Goal: Information Seeking & Learning: Learn about a topic

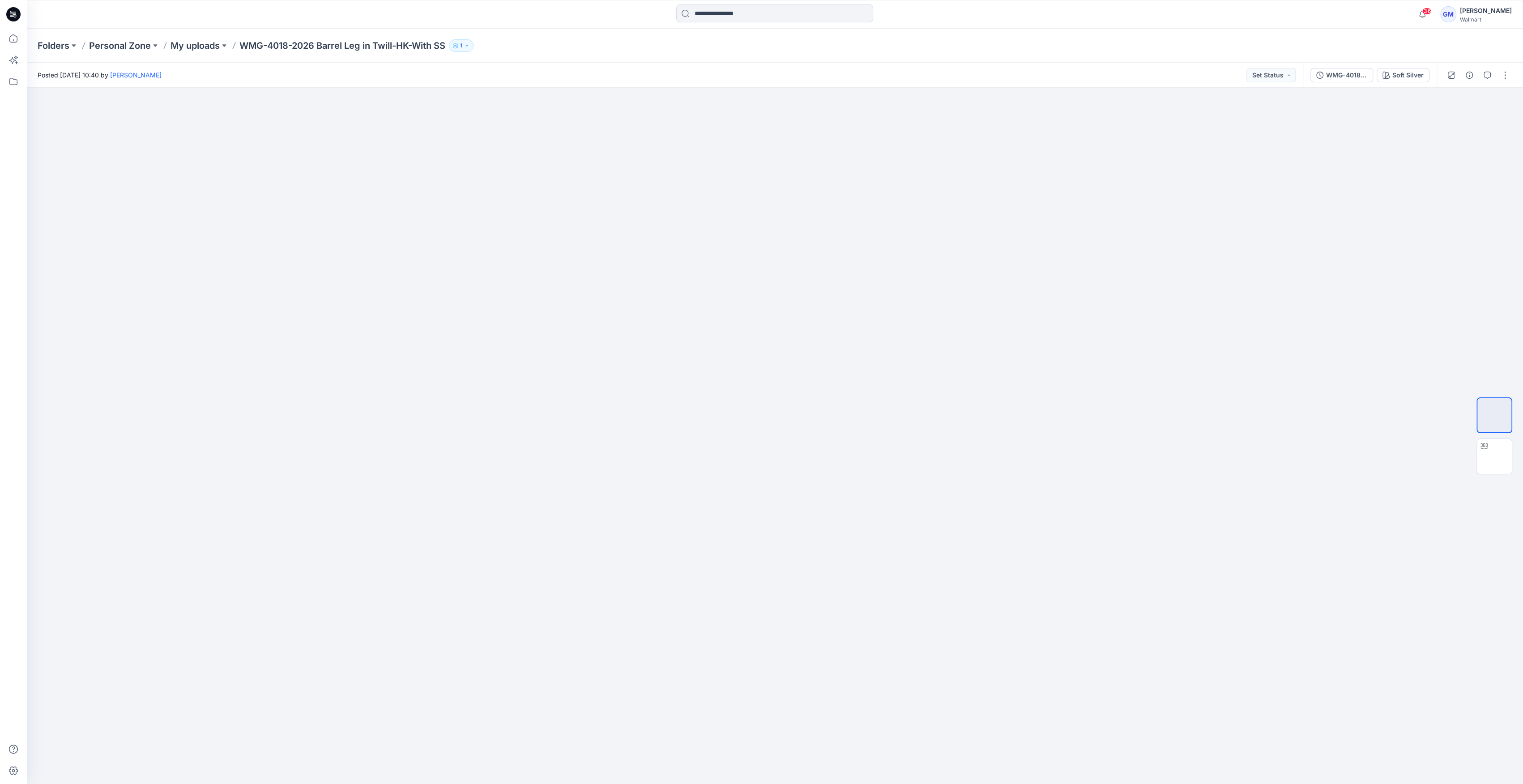
click at [188, 53] on div "Folders Personal Zone My uploads WMG-4018-2026 Barrel Leg in Twill-HK-With SS 1" at bounding box center [775, 46] width 1497 height 34
click at [204, 43] on p "My uploads" at bounding box center [195, 46] width 50 height 12
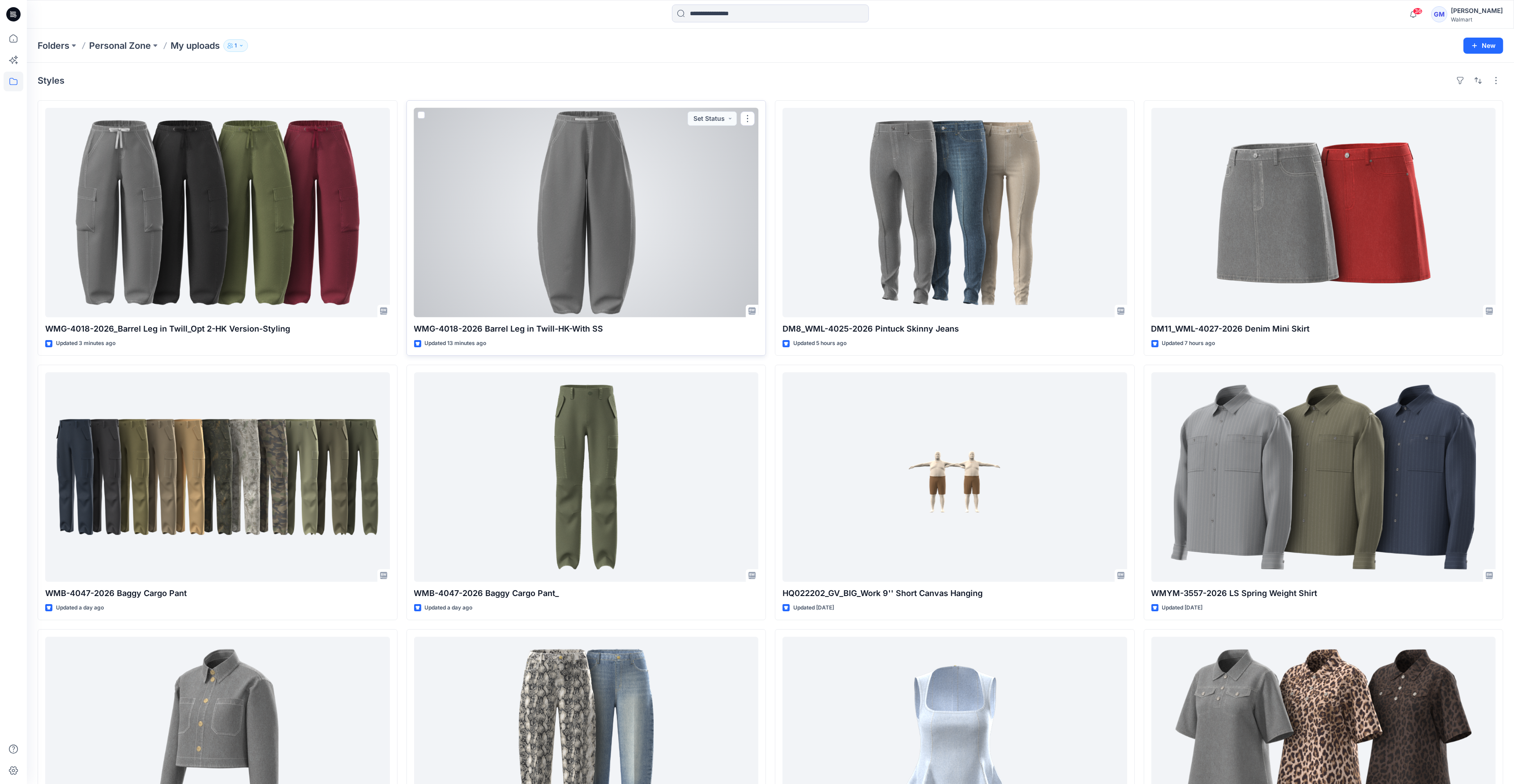
click at [577, 273] on div at bounding box center [586, 212] width 345 height 210
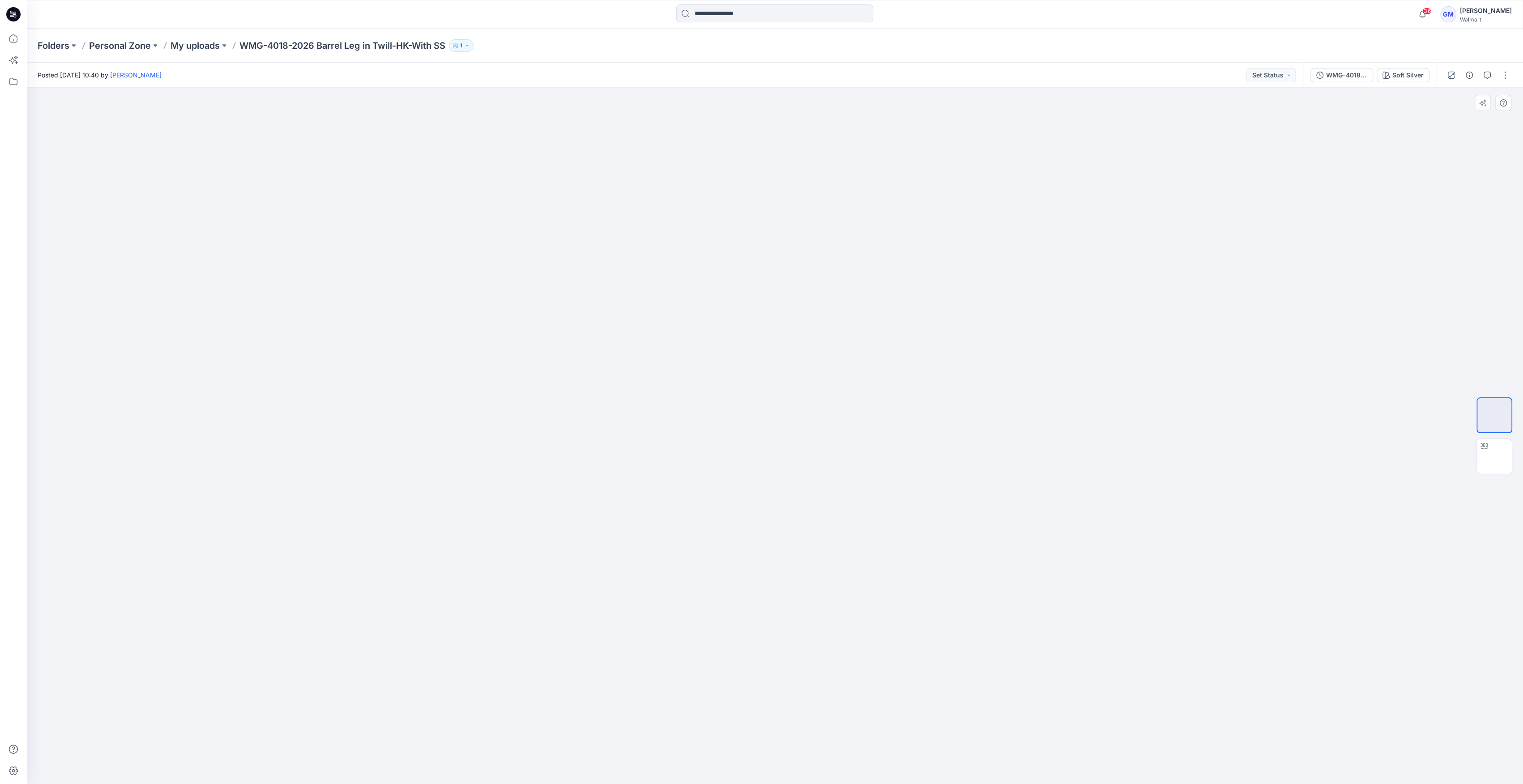
click at [1516, 472] on div at bounding box center [1494, 436] width 57 height 224
click at [1494, 457] on img at bounding box center [1494, 457] width 0 height 0
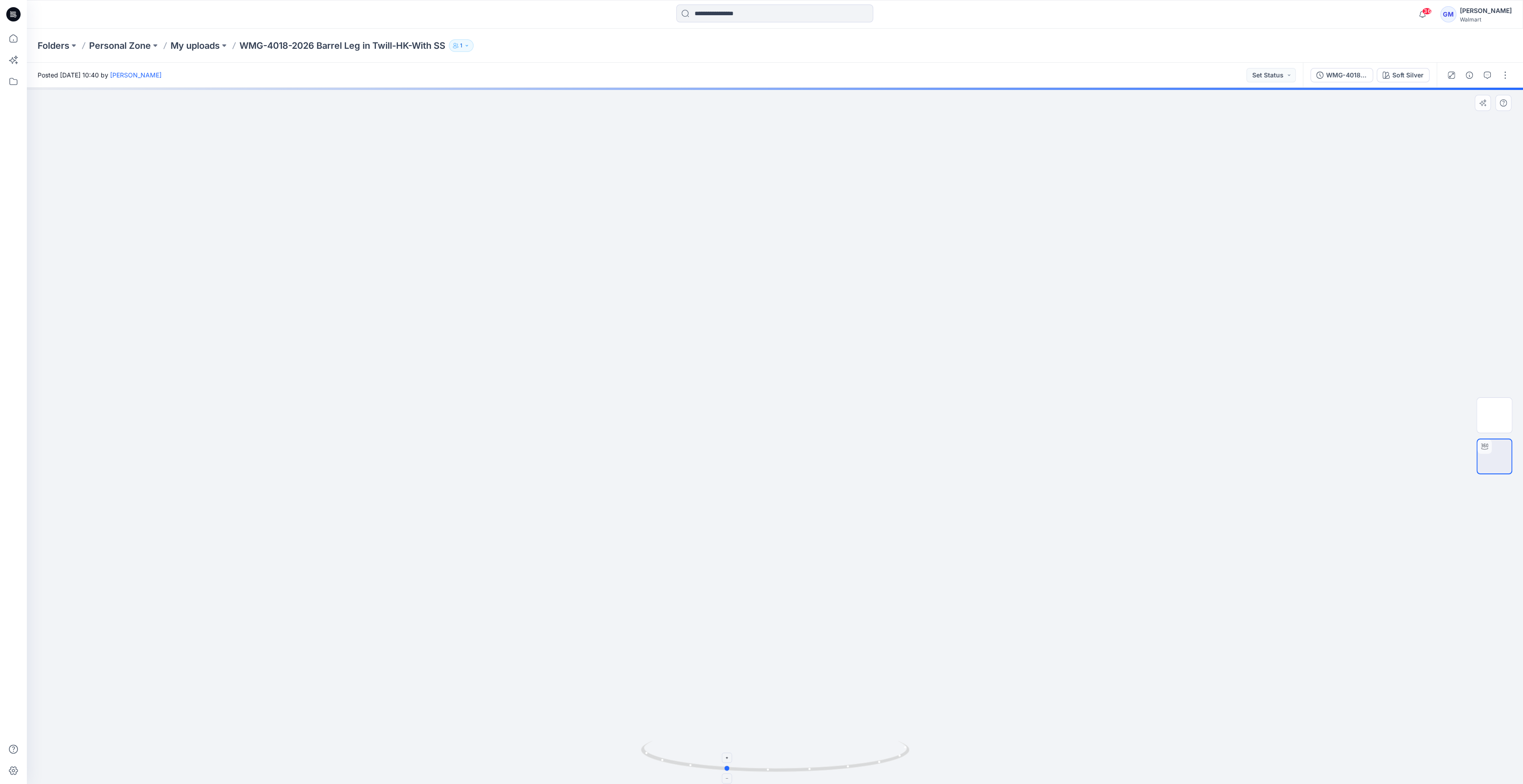
drag, startPoint x: 774, startPoint y: 772, endPoint x: 737, endPoint y: 748, distance: 44.1
click at [729, 771] on icon at bounding box center [777, 757] width 271 height 33
drag, startPoint x: 782, startPoint y: 605, endPoint x: 782, endPoint y: 465, distance: 140.0
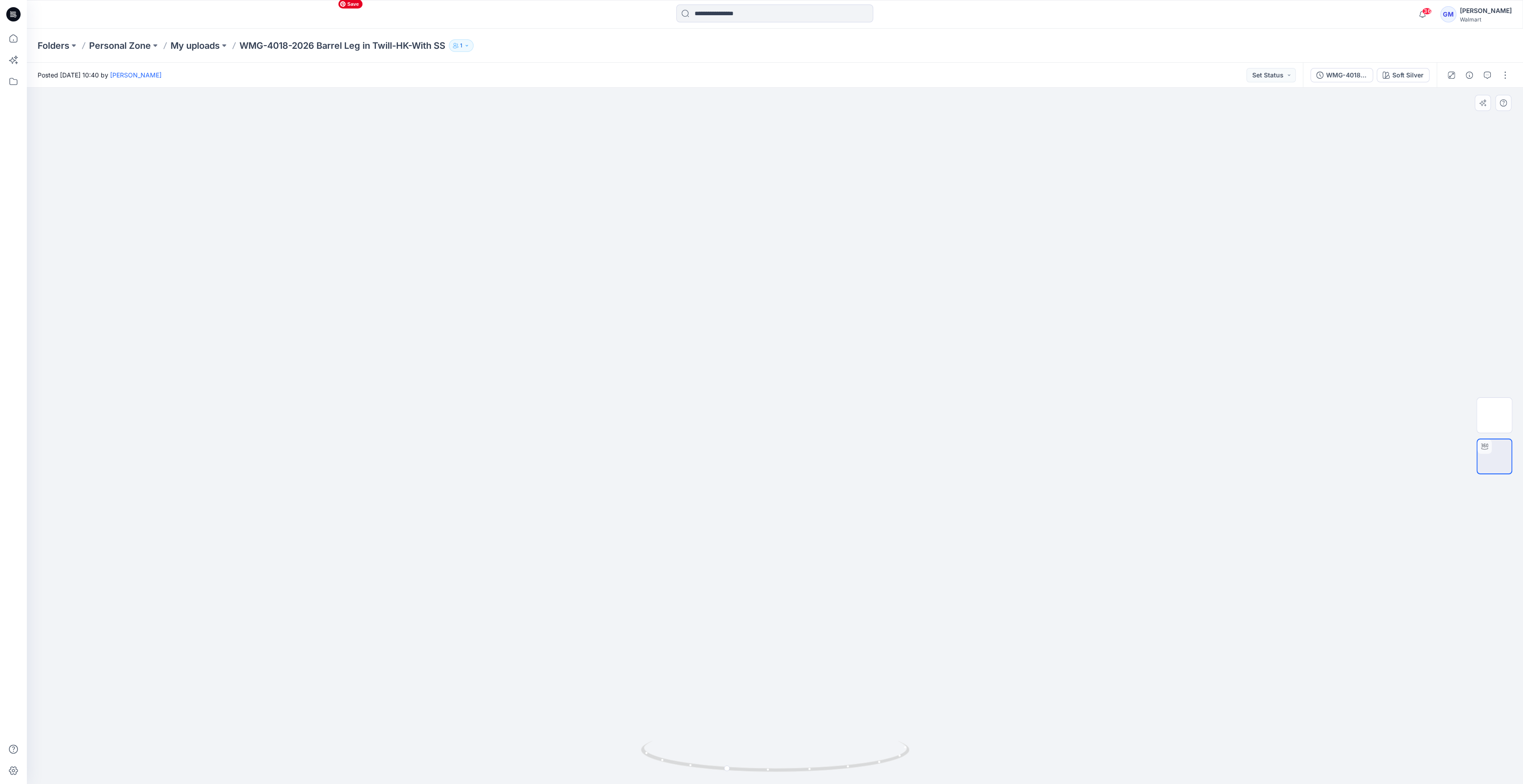
drag, startPoint x: 783, startPoint y: 477, endPoint x: 775, endPoint y: 171, distance: 306.1
drag, startPoint x: 739, startPoint y: 770, endPoint x: 660, endPoint y: 777, distance: 79.3
click at [660, 777] on div at bounding box center [775, 762] width 269 height 45
drag, startPoint x: 678, startPoint y: 759, endPoint x: 962, endPoint y: 407, distance: 452.3
click at [819, 765] on icon at bounding box center [777, 757] width 271 height 33
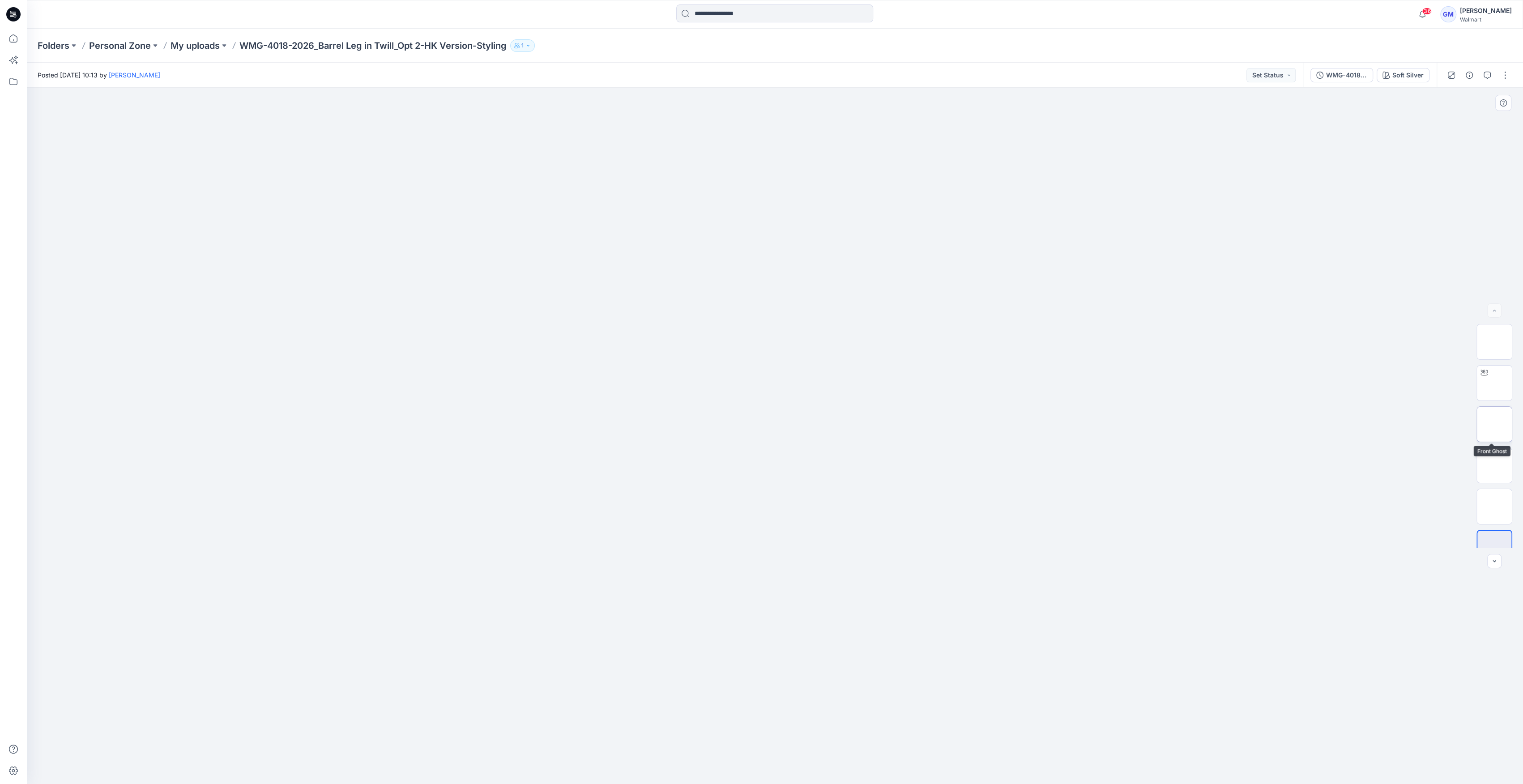
click at [1494, 424] on img at bounding box center [1494, 424] width 0 height 0
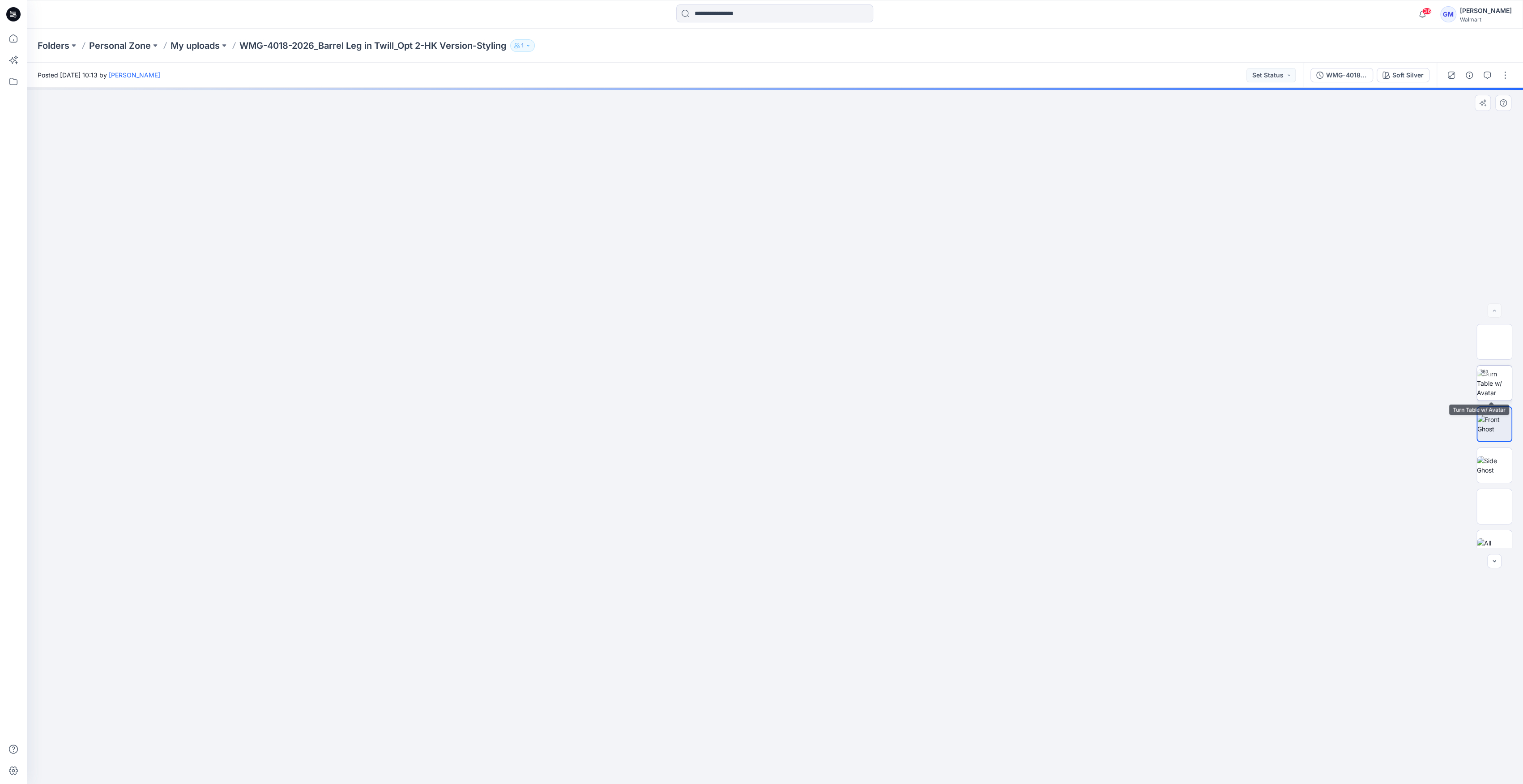
click at [1487, 382] on img at bounding box center [1494, 383] width 35 height 28
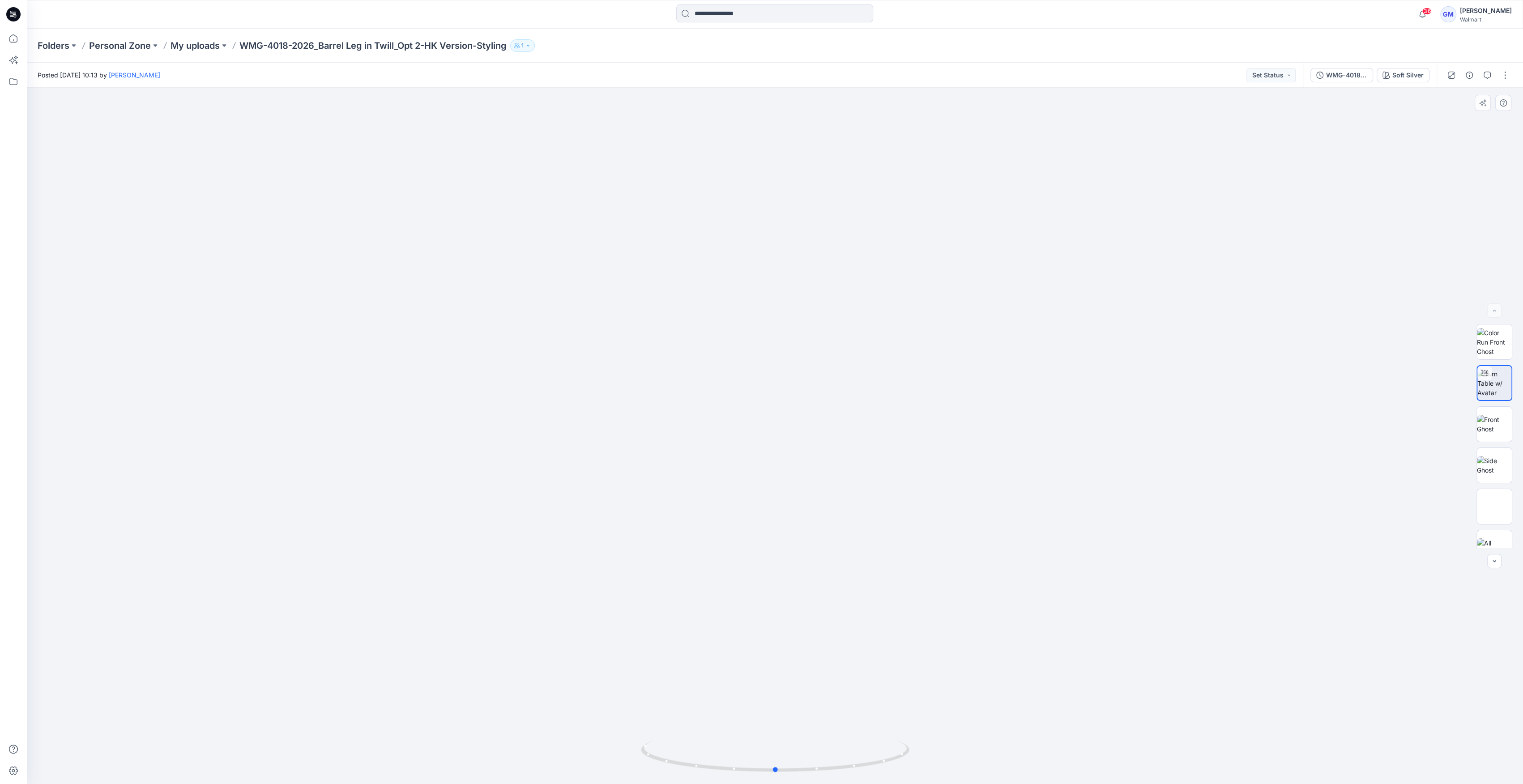
drag, startPoint x: 763, startPoint y: 773, endPoint x: 809, endPoint y: 208, distance: 566.9
click at [759, 769] on icon at bounding box center [777, 757] width 271 height 33
drag, startPoint x: 845, startPoint y: 408, endPoint x: 825, endPoint y: 39, distance: 369.5
